Goal: Understand process/instructions

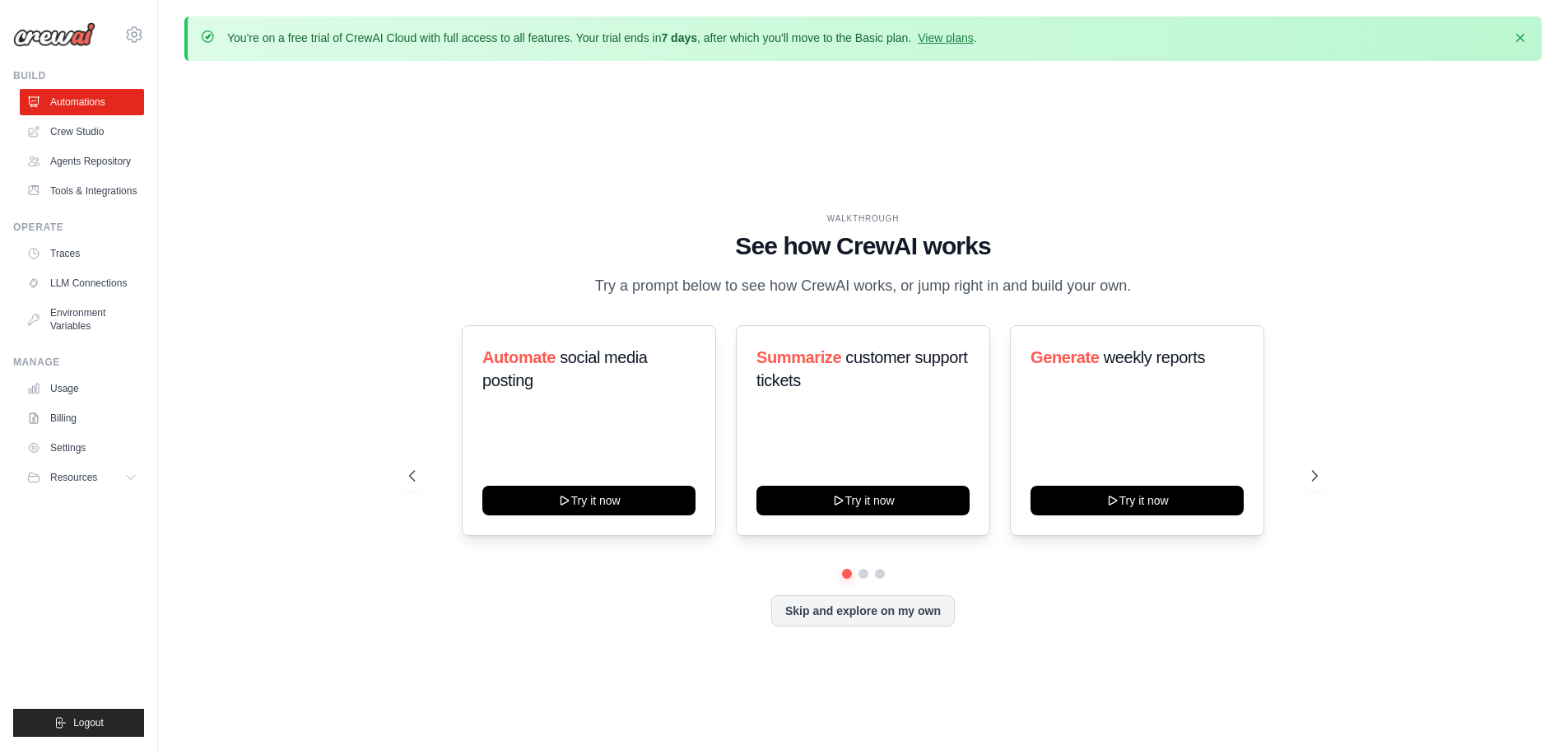
click at [294, 266] on div "WALKTHROUGH See how CrewAI works Try a prompt below to see how CrewAI works, or…" at bounding box center [863, 432] width 1358 height 717
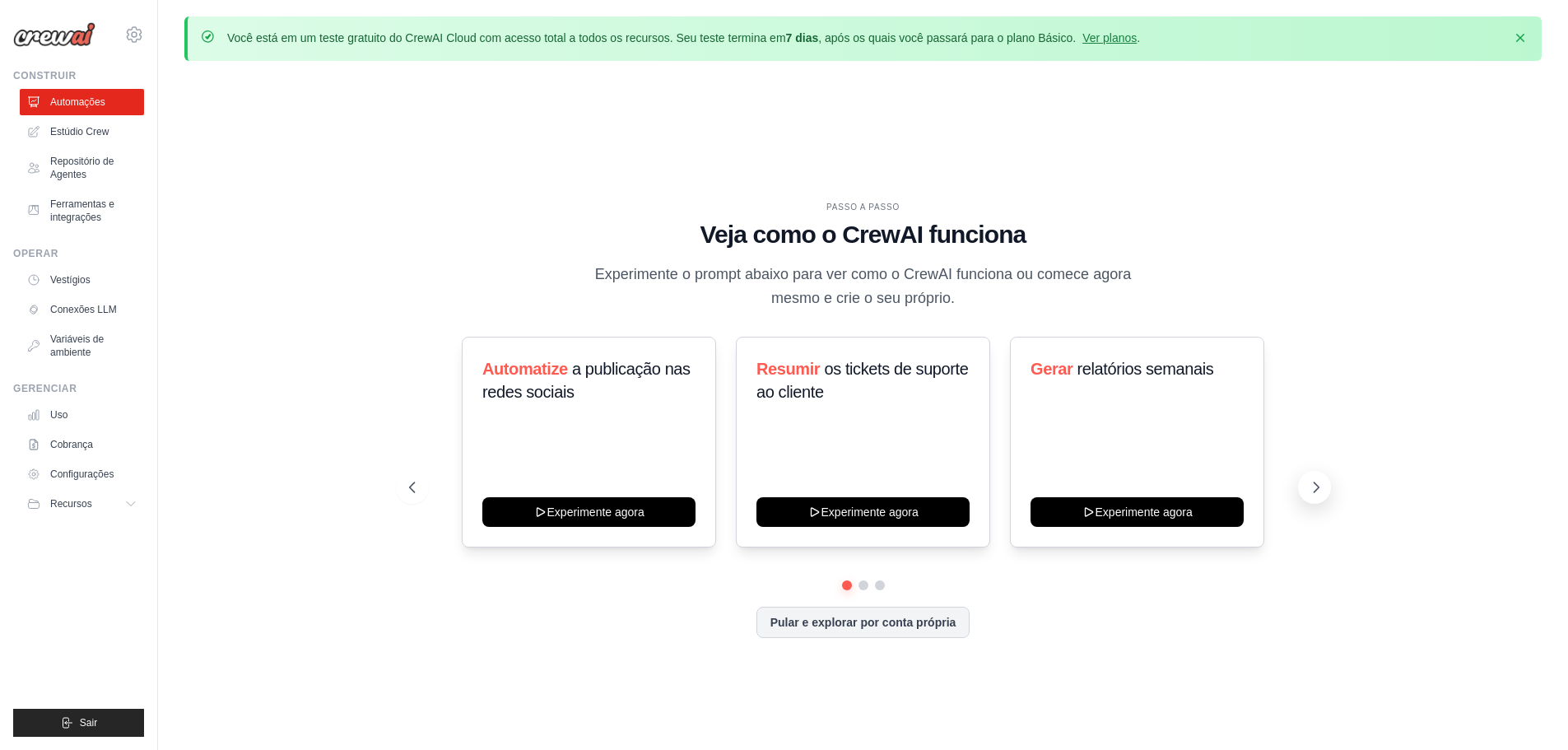
click at [1325, 483] on button at bounding box center [1314, 487] width 33 height 33
click at [1325, 484] on button at bounding box center [1314, 487] width 33 height 33
click at [90, 167] on font "Repositório de Agentes" at bounding box center [95, 168] width 87 height 27
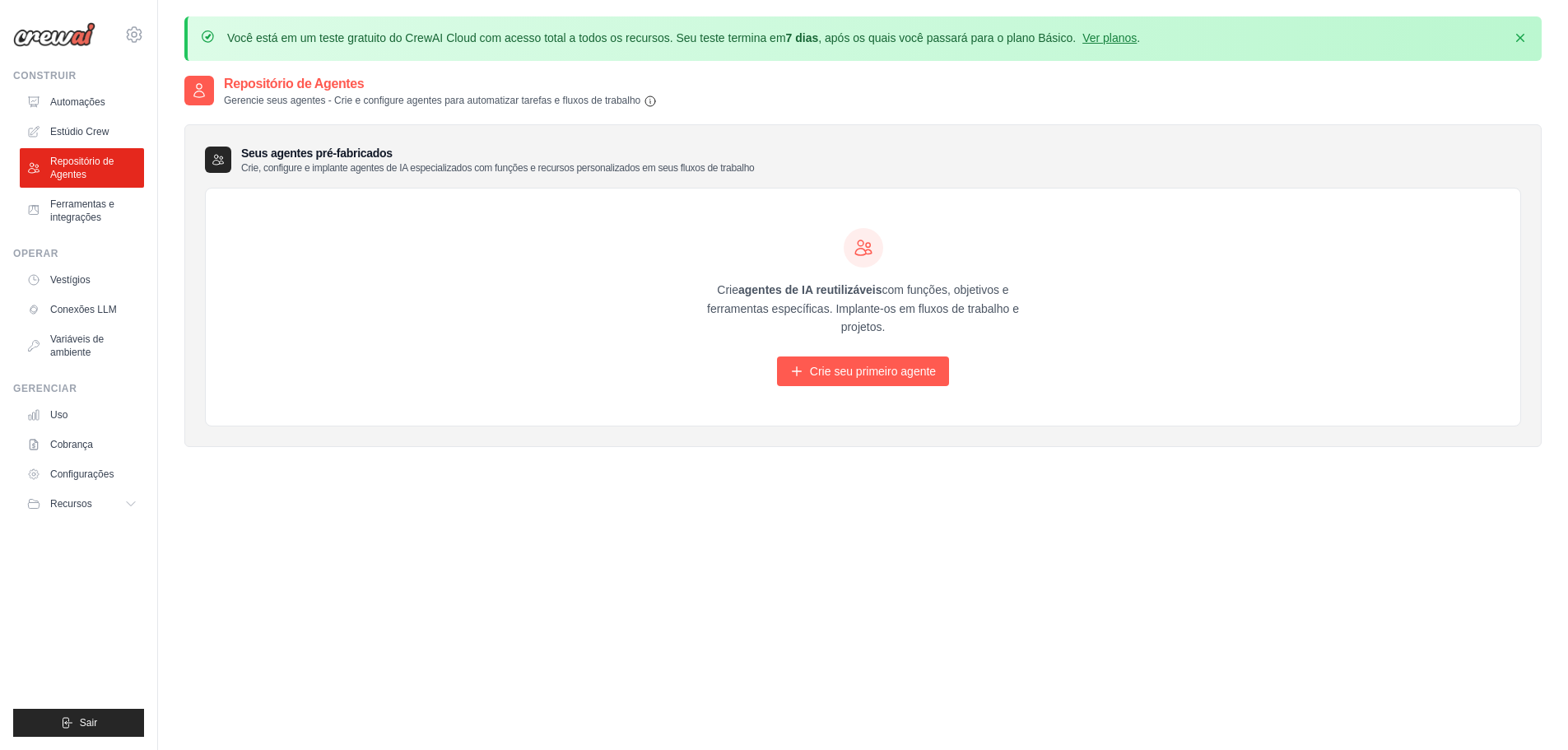
click at [367, 251] on div "Crie agentes de IA reutilizáveis ​​com funções, objetivos e ferramentas específ…" at bounding box center [863, 306] width 1314 height 237
click at [86, 133] on font "Estúdio Crew" at bounding box center [81, 131] width 59 height 12
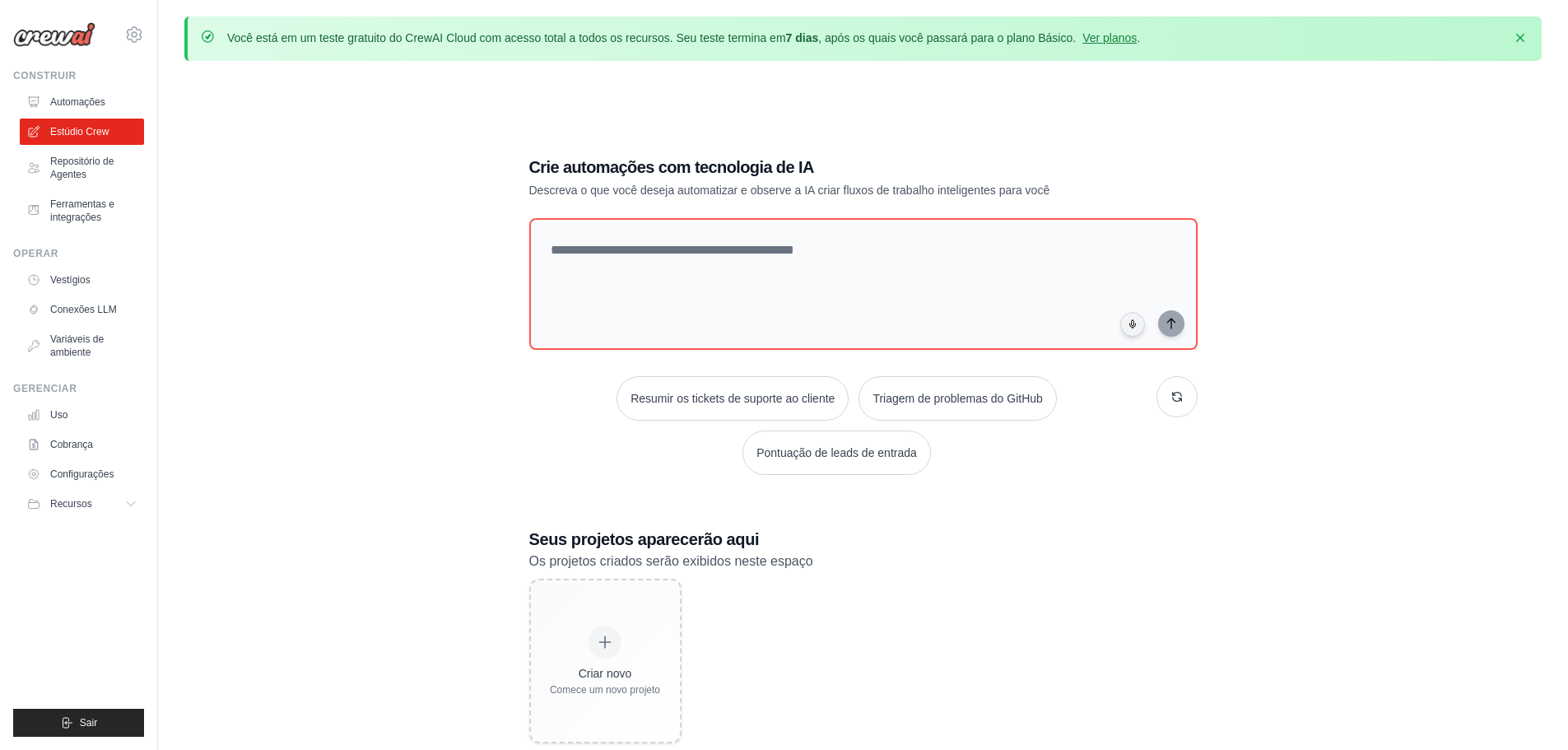
click at [606, 78] on div "Crie automações com tecnologia de IA Descreva o que você deseja automatizar e o…" at bounding box center [863, 448] width 1358 height 750
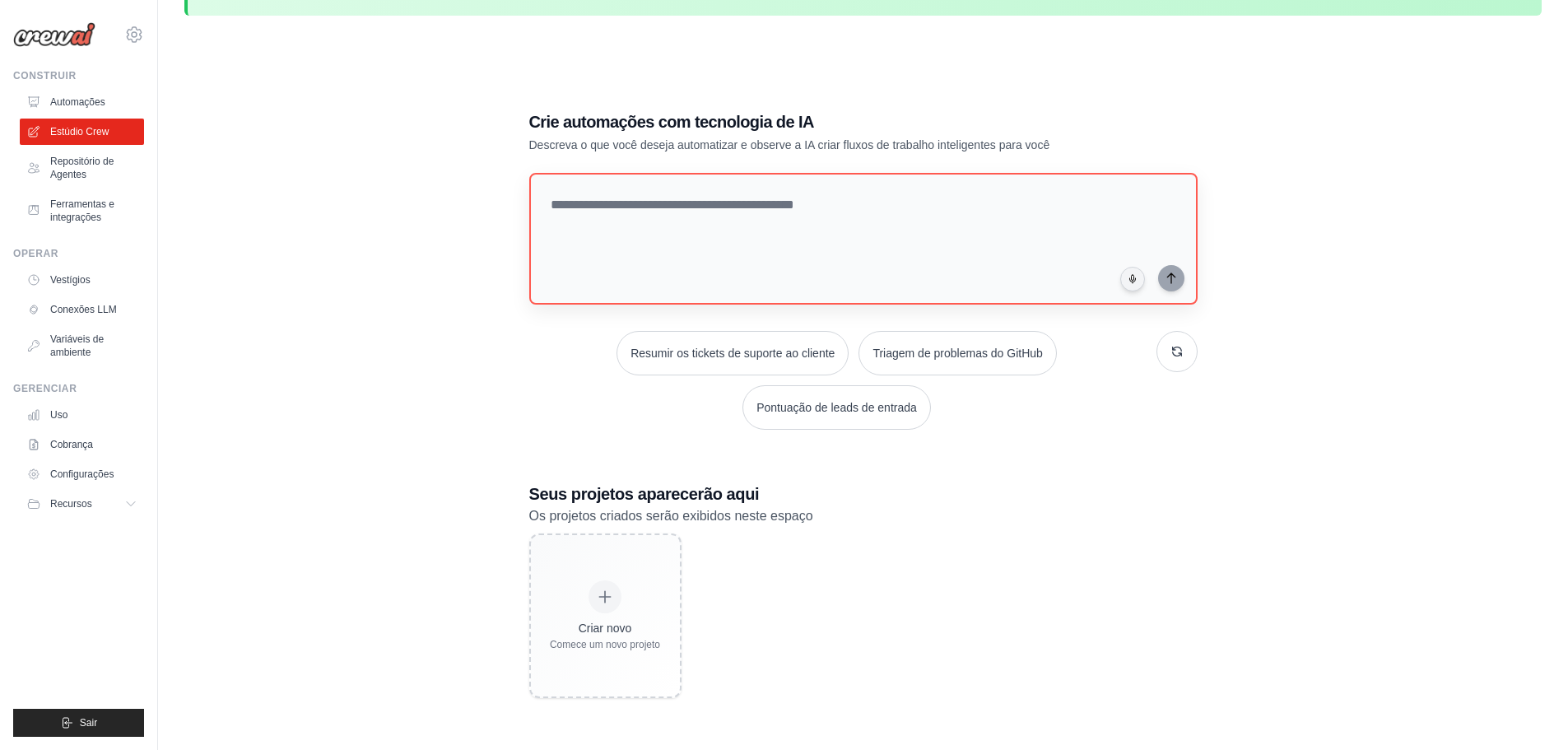
scroll to position [91, 0]
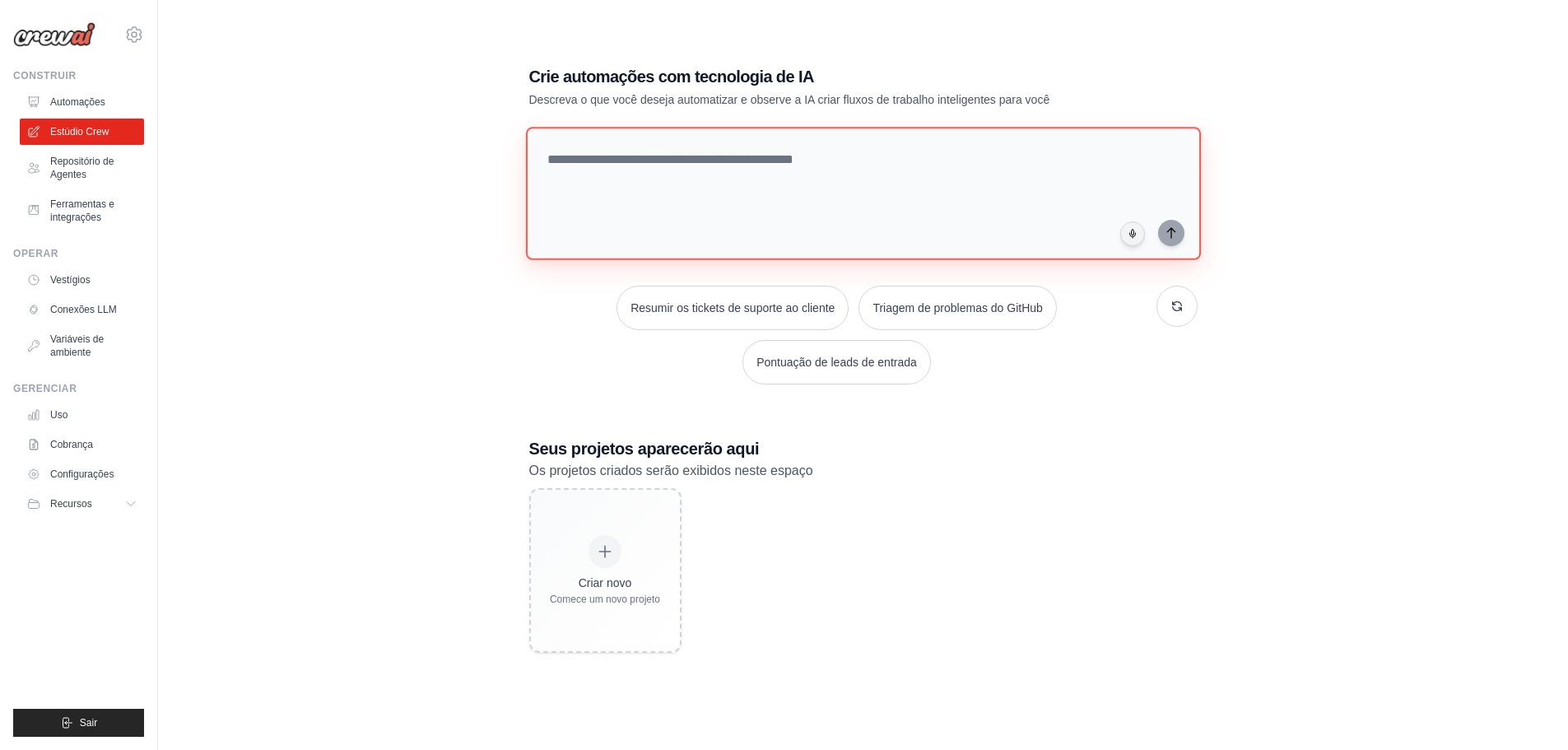
click at [735, 182] on textarea at bounding box center [863, 193] width 675 height 133
